Goal: Go to known website: Go to known website

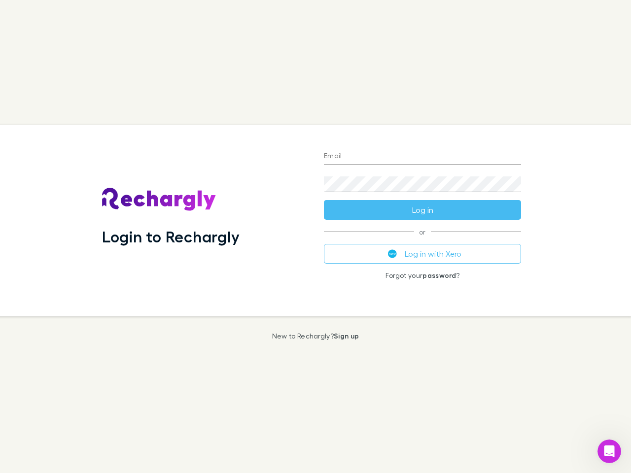
click at [315, 237] on div "Login to Rechargly" at bounding box center [205, 220] width 222 height 191
click at [422, 157] on input "Email" at bounding box center [422, 157] width 197 height 16
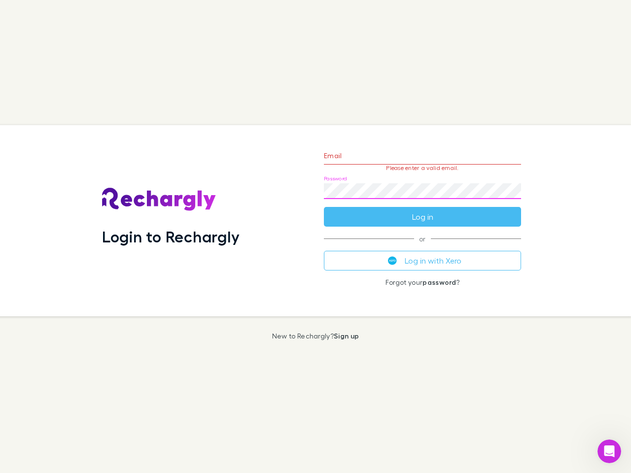
click at [422, 210] on form "Email Please enter a valid email. Password Log in" at bounding box center [422, 184] width 197 height 86
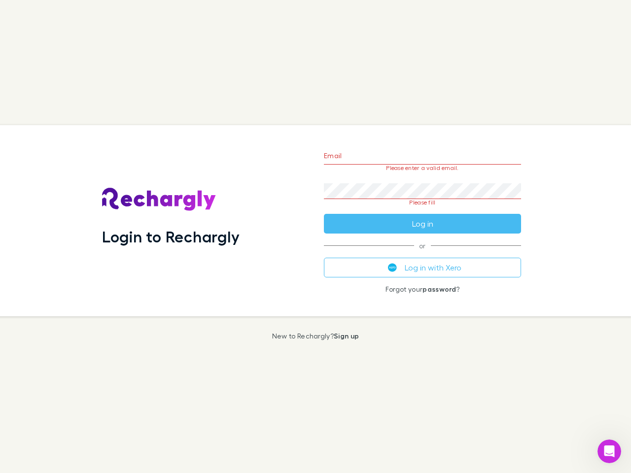
click at [422, 254] on div "Email Please enter a valid email. Password Please fill Log in or Log in with Xe…" at bounding box center [422, 220] width 213 height 191
click at [609, 451] on icon "Open Intercom Messenger" at bounding box center [609, 452] width 16 height 16
